Goal: Transaction & Acquisition: Purchase product/service

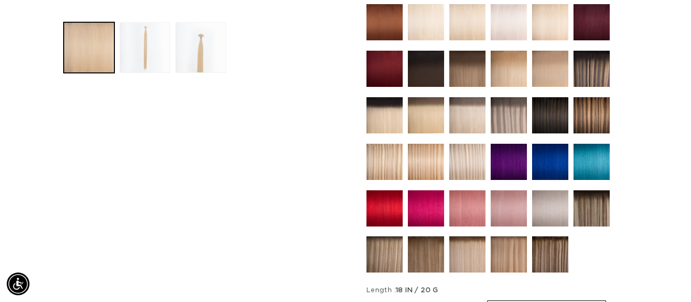
click at [553, 201] on img at bounding box center [550, 209] width 36 height 36
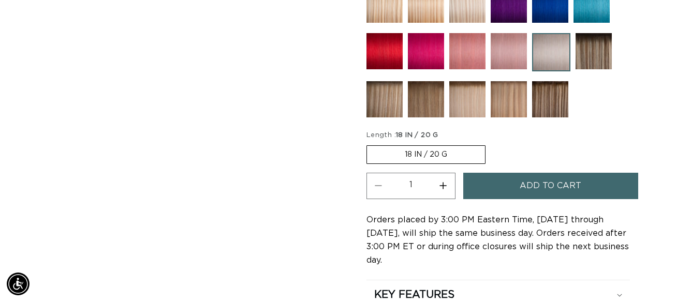
scroll to position [0, 618]
click at [444, 184] on button "Increase quantity for Silver - Keratin Fusion" at bounding box center [443, 186] width 23 height 26
type input "2"
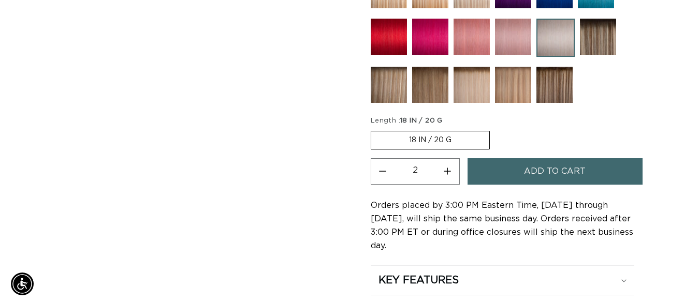
scroll to position [569, 0]
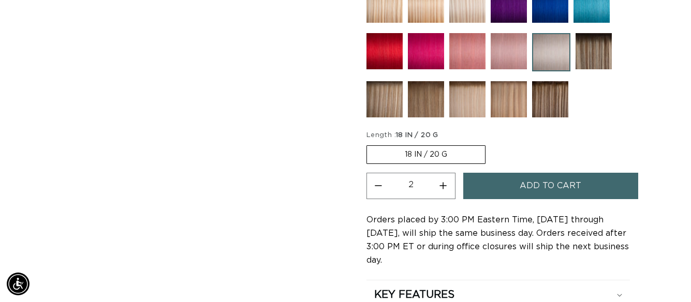
click at [510, 184] on button "Add to cart" at bounding box center [550, 186] width 175 height 26
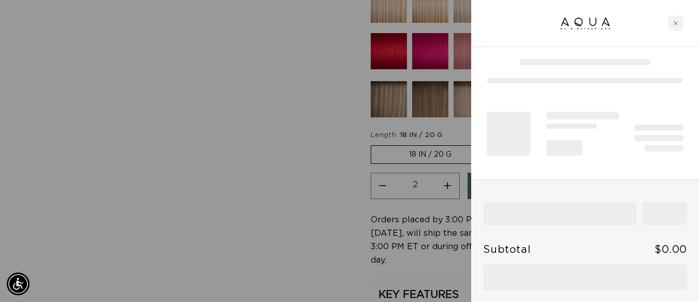
scroll to position [0, 625]
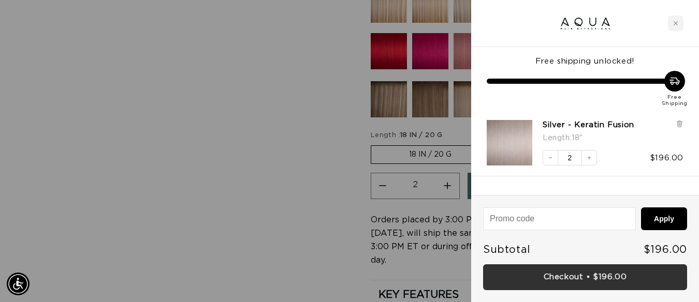
click at [551, 274] on link "Checkout • $196.00" at bounding box center [585, 278] width 204 height 26
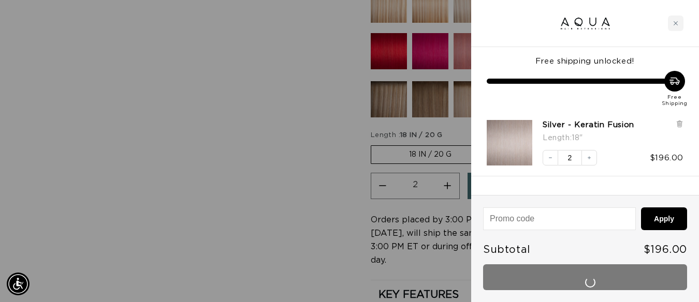
scroll to position [0, 1251]
